Goal: Transaction & Acquisition: Subscribe to service/newsletter

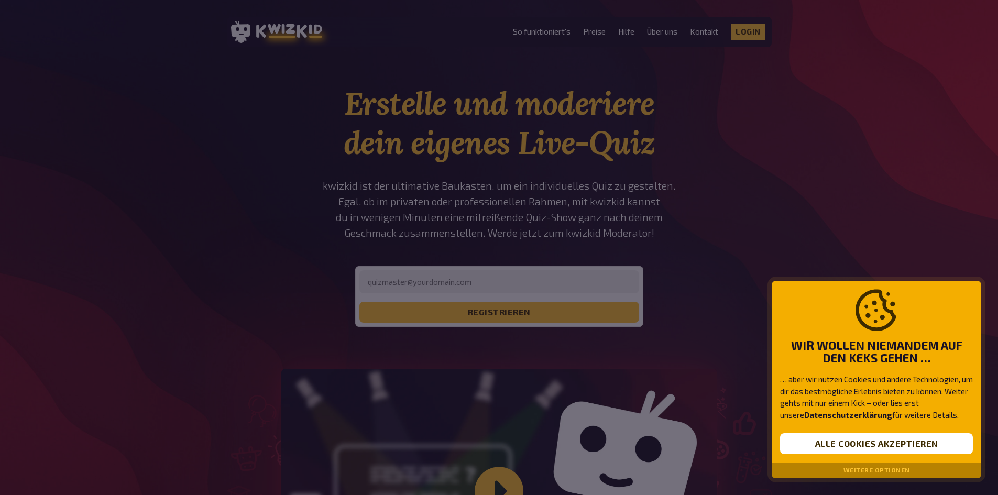
click at [523, 246] on div at bounding box center [499, 247] width 998 height 495
click at [841, 430] on div "Wir wollen niemandem auf den Keks gehen … … aber wir nutzen Cookies und andere …" at bounding box center [877, 372] width 210 height 182
drag, startPoint x: 853, startPoint y: 454, endPoint x: 846, endPoint y: 446, distance: 10.4
click at [853, 453] on button "Alle Cookies akzeptieren" at bounding box center [876, 443] width 193 height 21
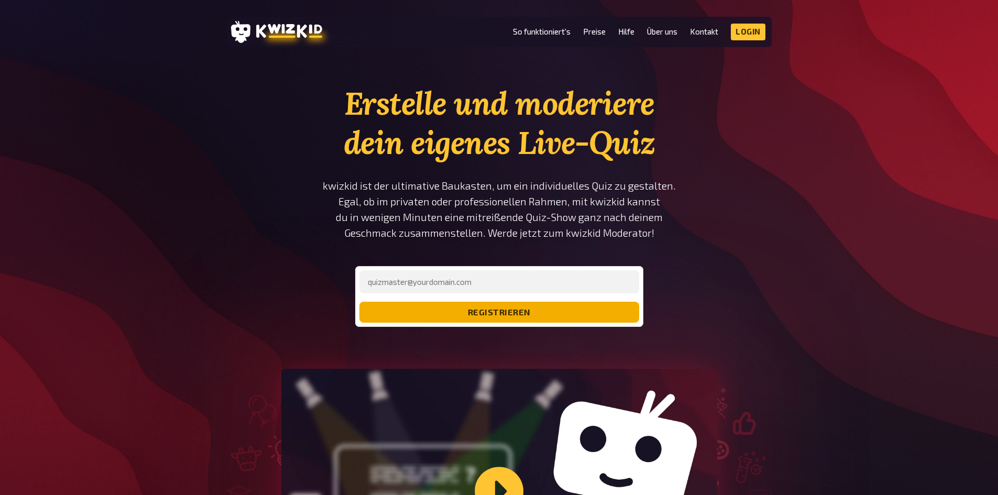
click at [472, 308] on button "registrieren" at bounding box center [499, 312] width 280 height 21
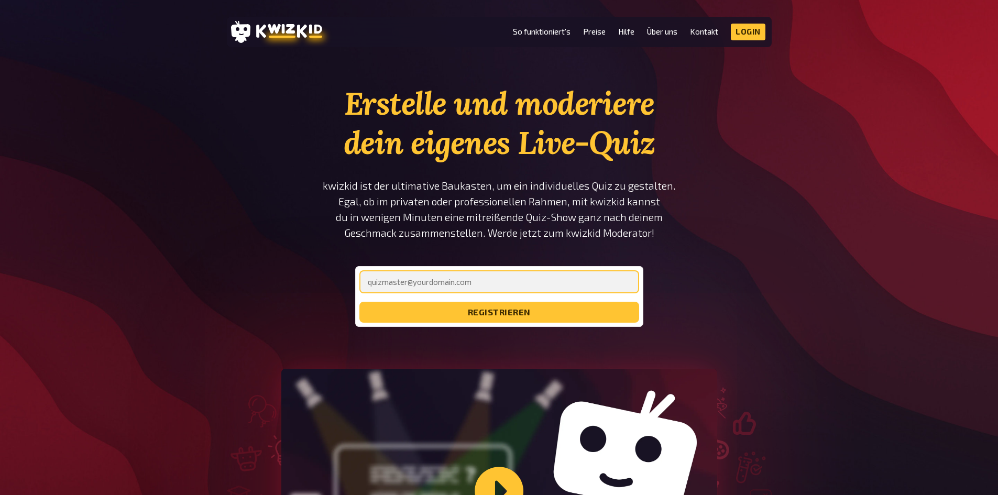
click at [425, 284] on input "email" at bounding box center [499, 281] width 280 height 23
type input "[EMAIL_ADDRESS][DOMAIN_NAME]"
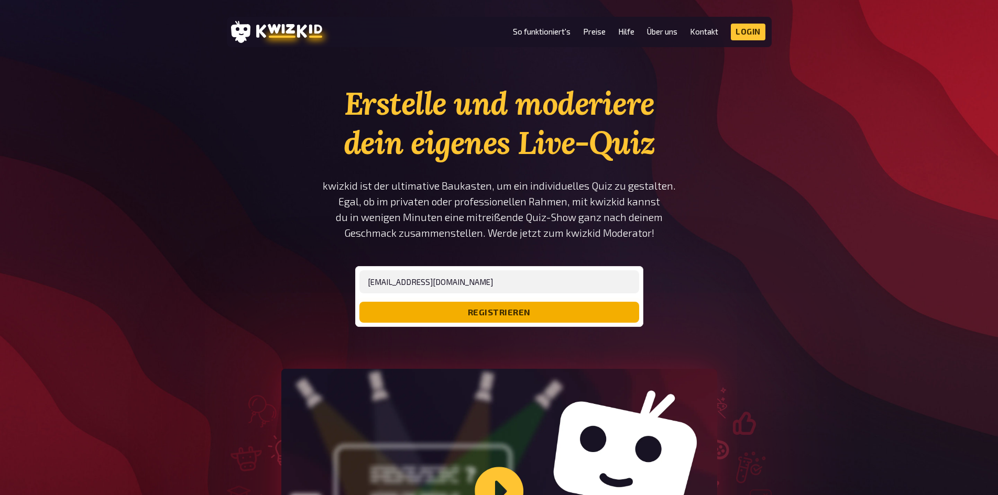
click at [488, 319] on button "registrieren" at bounding box center [499, 312] width 280 height 21
